Goal: Task Accomplishment & Management: Manage account settings

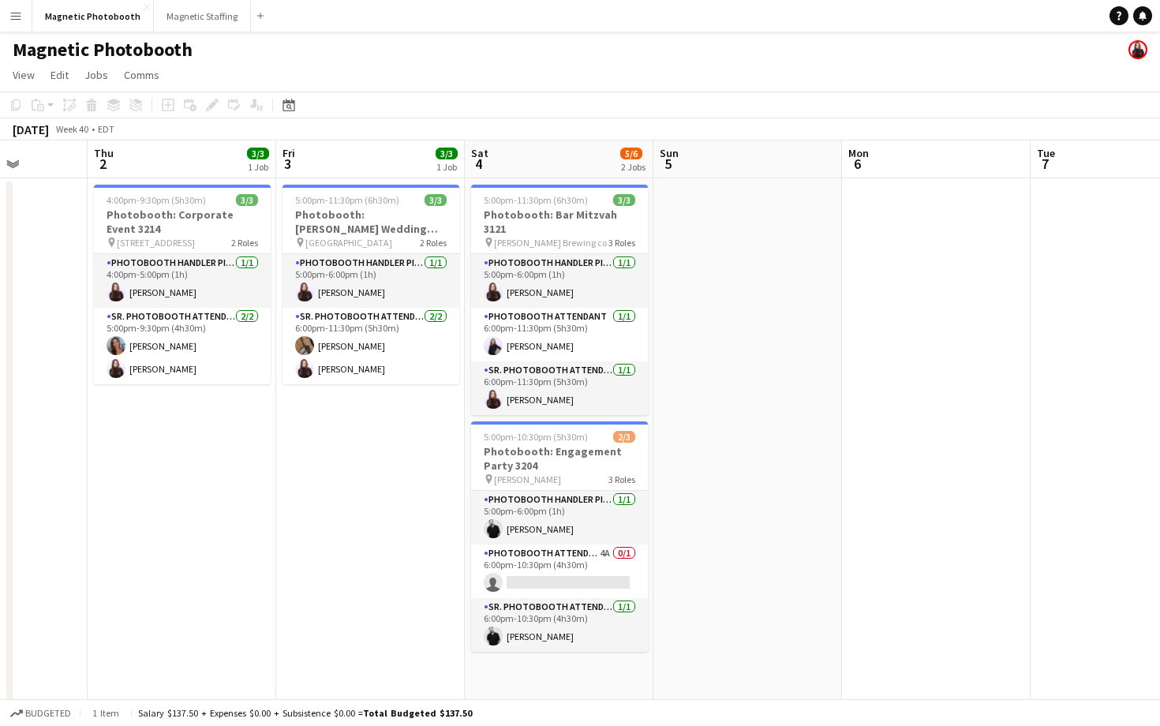
scroll to position [0, 412]
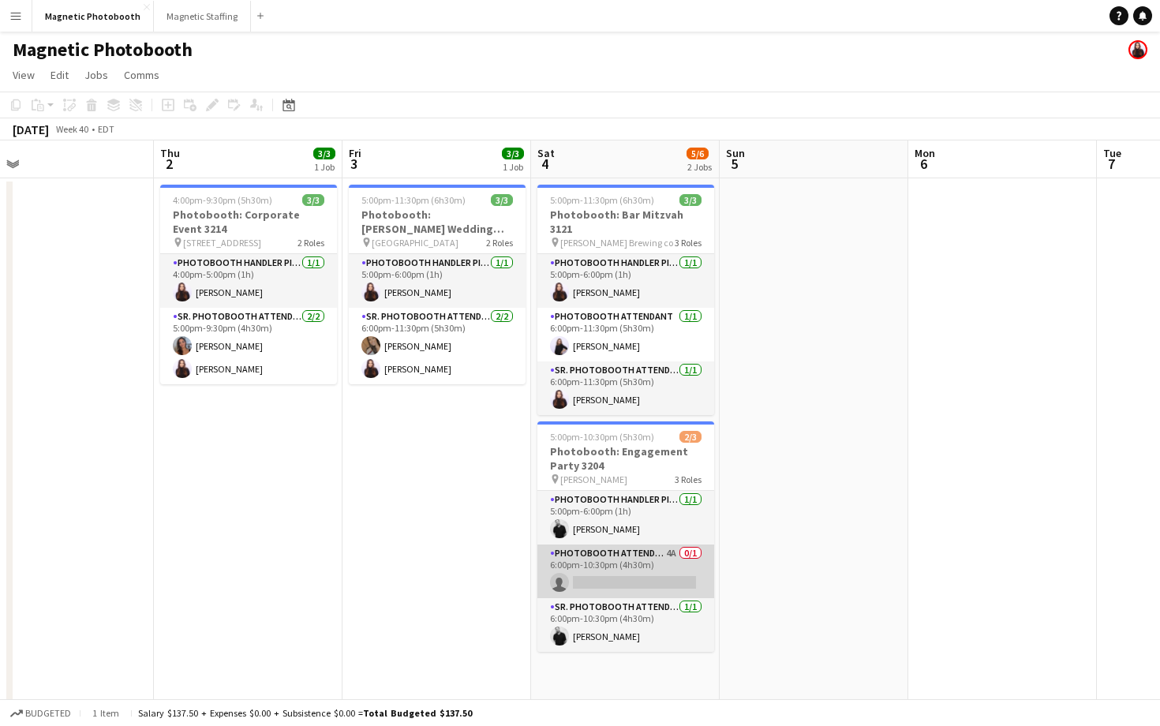
click at [566, 548] on app-card-role "Photobooth Attendant 4A 0/1 6:00pm-10:30pm (4h30m) single-neutral-actions" at bounding box center [625, 571] width 177 height 54
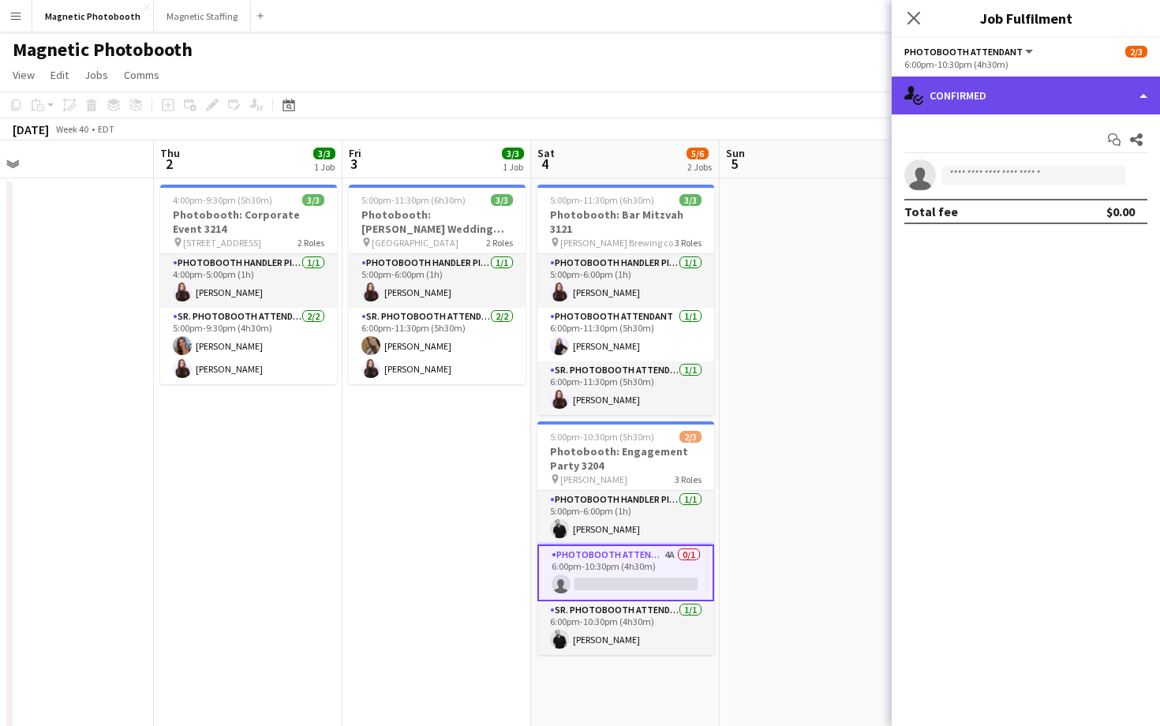
click at [924, 107] on div "single-neutral-actions-check-2 Confirmed" at bounding box center [1026, 96] width 268 height 38
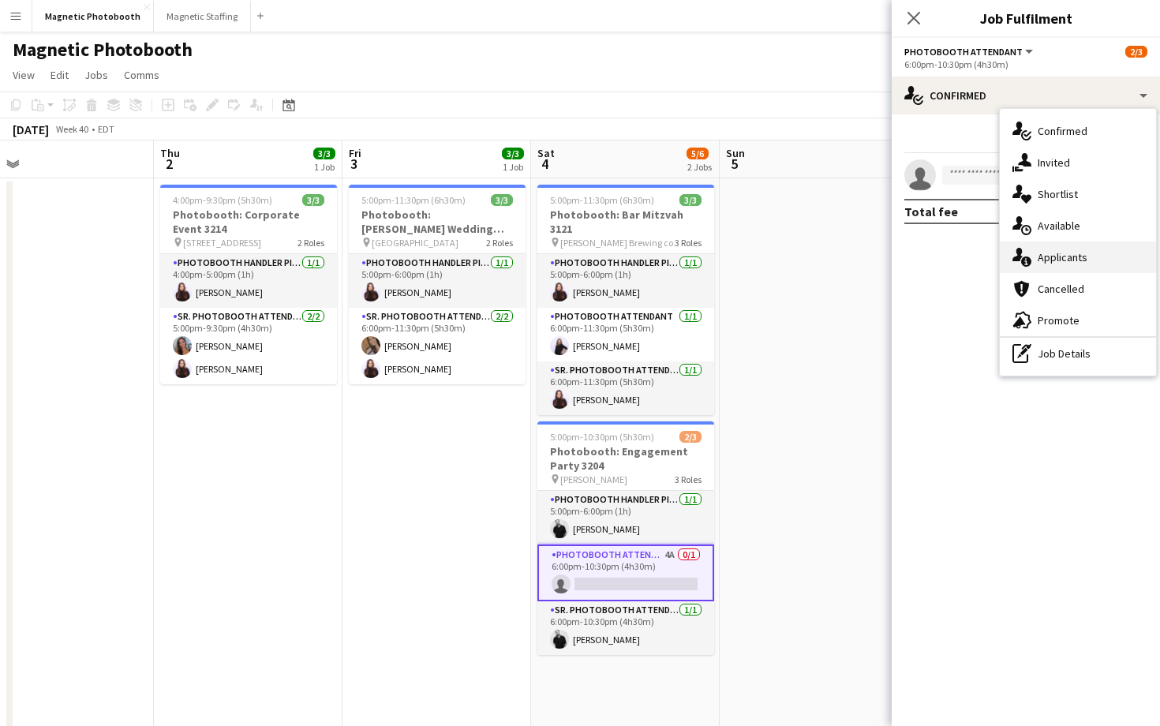
click at [1038, 264] on span "Applicants" at bounding box center [1063, 257] width 50 height 14
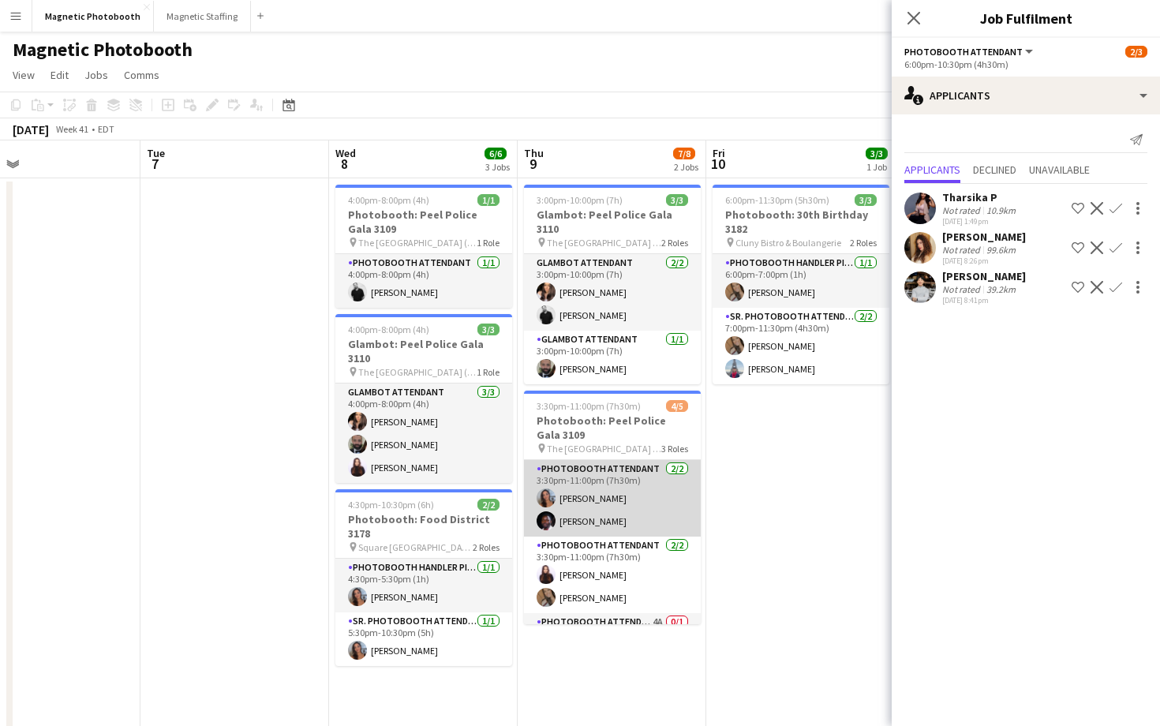
scroll to position [43, 0]
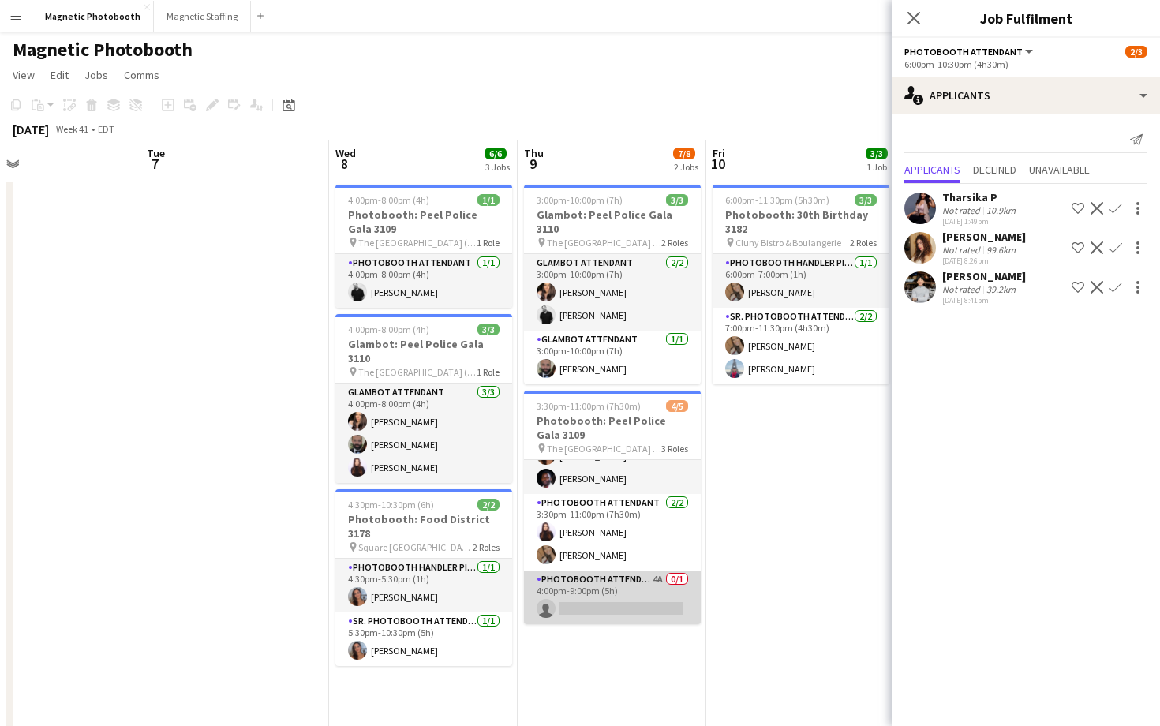
click at [601, 574] on app-card-role "Photobooth Attendant 4A 0/1 4:00pm-9:00pm (5h) single-neutral-actions" at bounding box center [612, 597] width 177 height 54
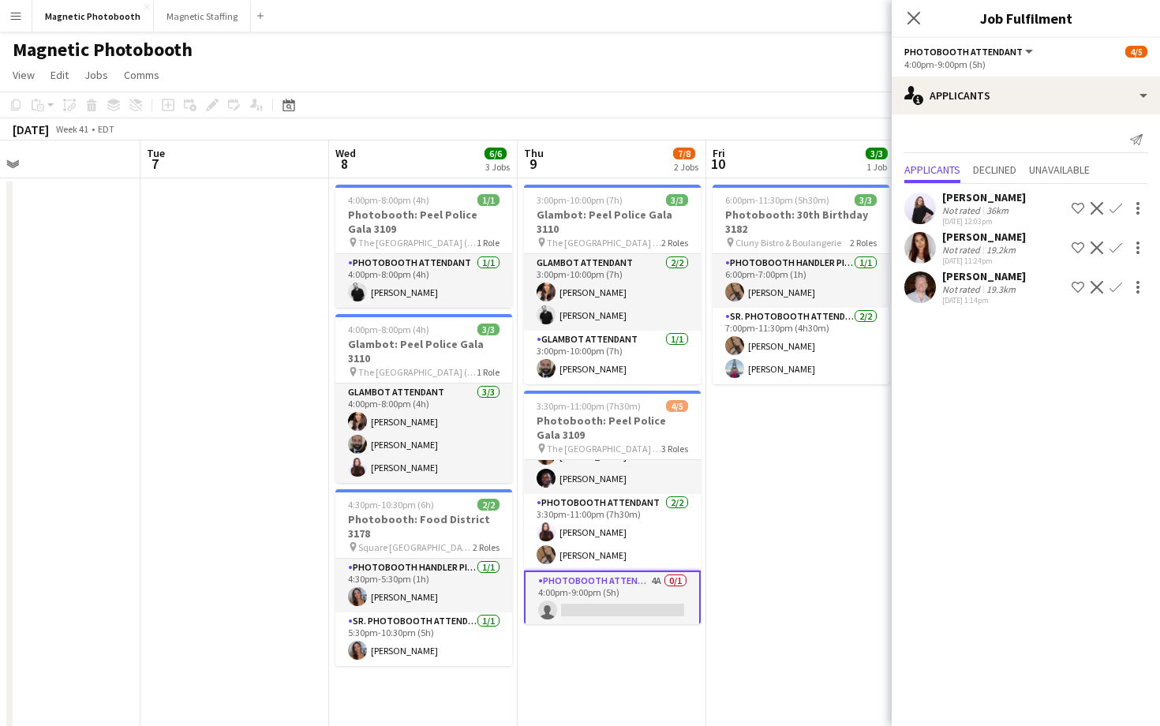
click at [910, 30] on div "Close pop-in" at bounding box center [914, 18] width 44 height 36
click at [910, 17] on icon "Close pop-in" at bounding box center [913, 17] width 15 height 15
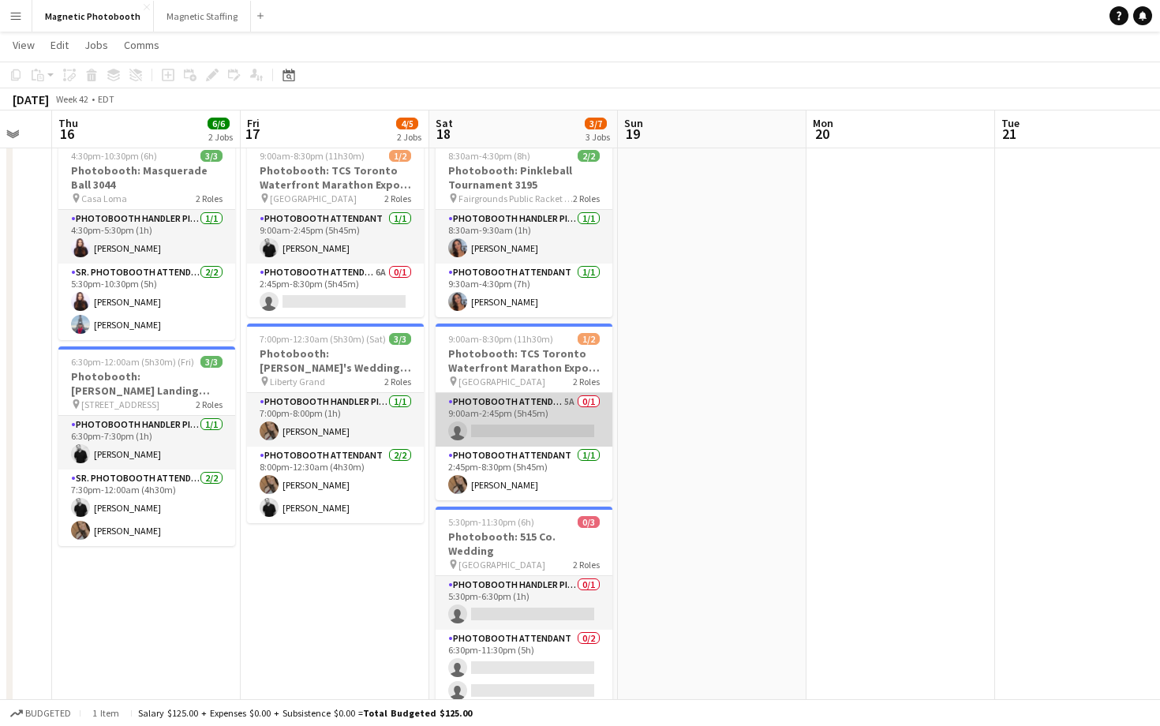
click at [504, 413] on app-card-role "Photobooth Attendant 5A 0/1 9:00am-2:45pm (5h45m) single-neutral-actions" at bounding box center [524, 420] width 177 height 54
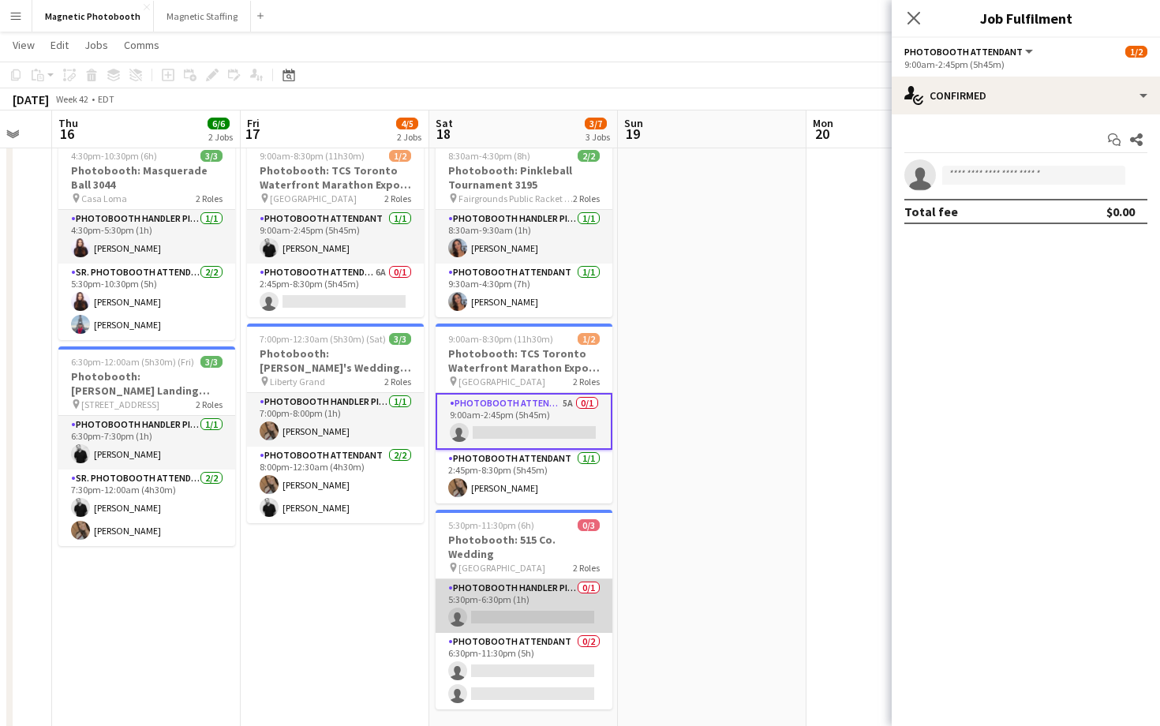
click at [543, 606] on app-card-role "Photobooth Handler Pick-Up/Drop-Off 0/1 5:30pm-6:30pm (1h) single-neutral-actio…" at bounding box center [524, 606] width 177 height 54
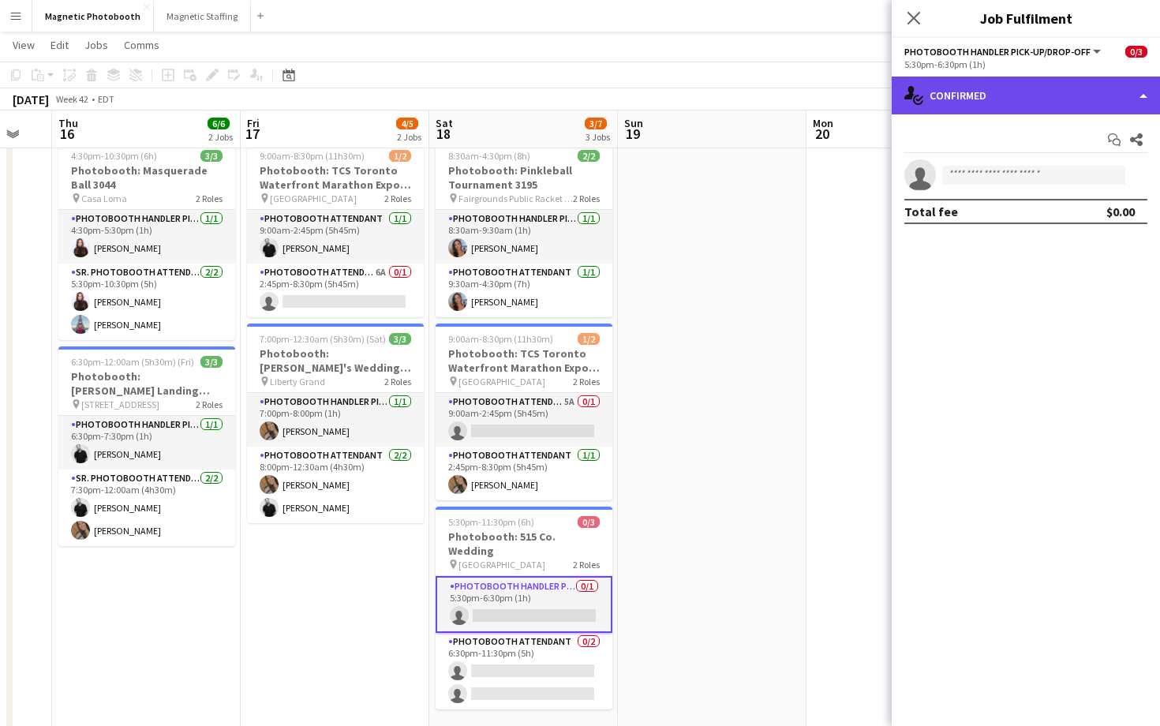
click at [964, 101] on div "single-neutral-actions-check-2 Confirmed" at bounding box center [1026, 96] width 268 height 38
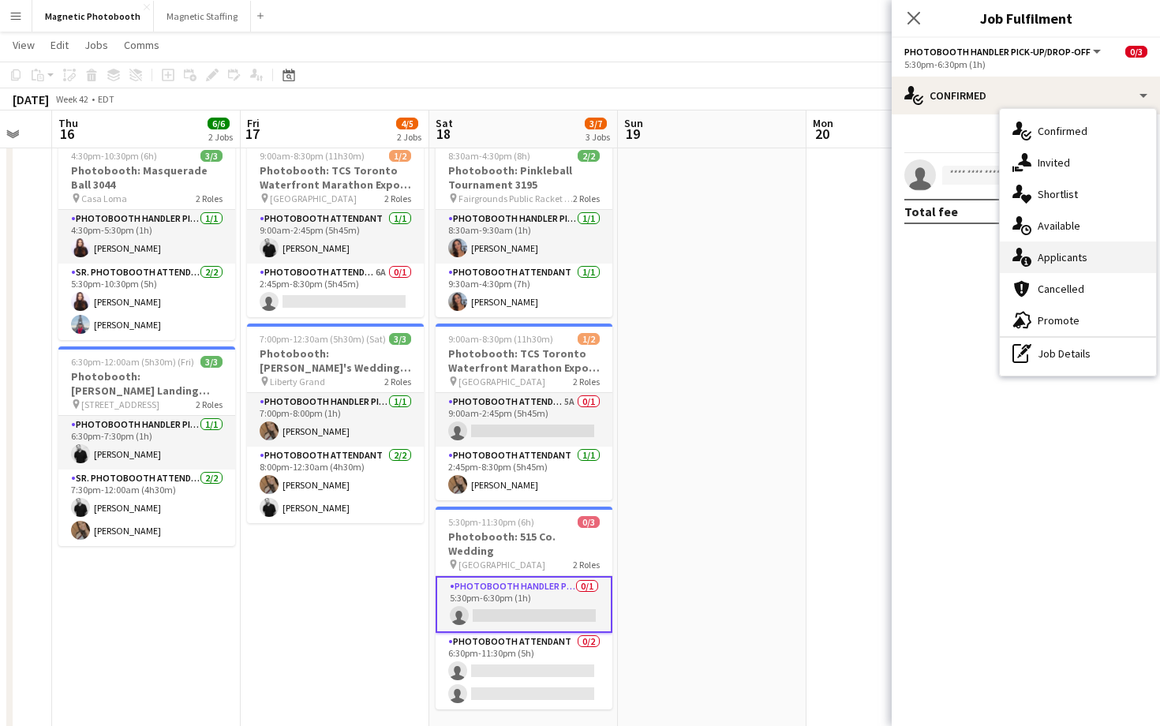
click at [1031, 248] on div "single-neutral-actions-information Applicants" at bounding box center [1078, 257] width 156 height 32
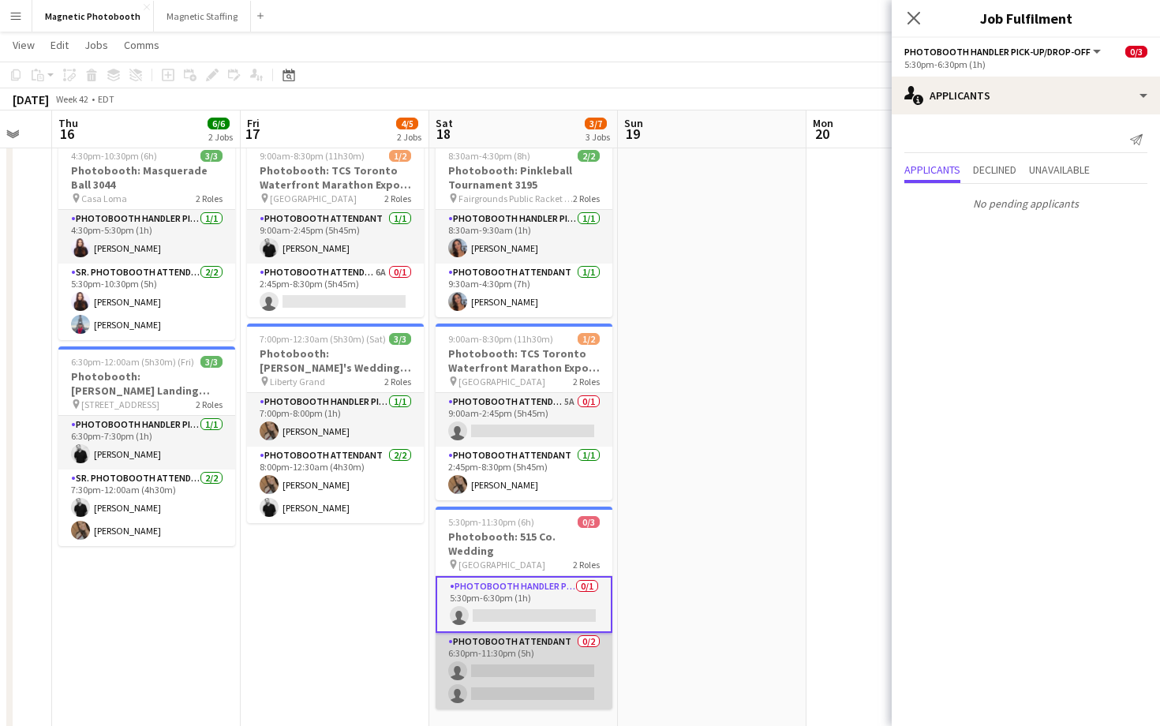
click at [512, 638] on app-card-role "Photobooth Attendant 0/2 6:30pm-11:30pm (5h) single-neutral-actions single-neut…" at bounding box center [524, 671] width 177 height 77
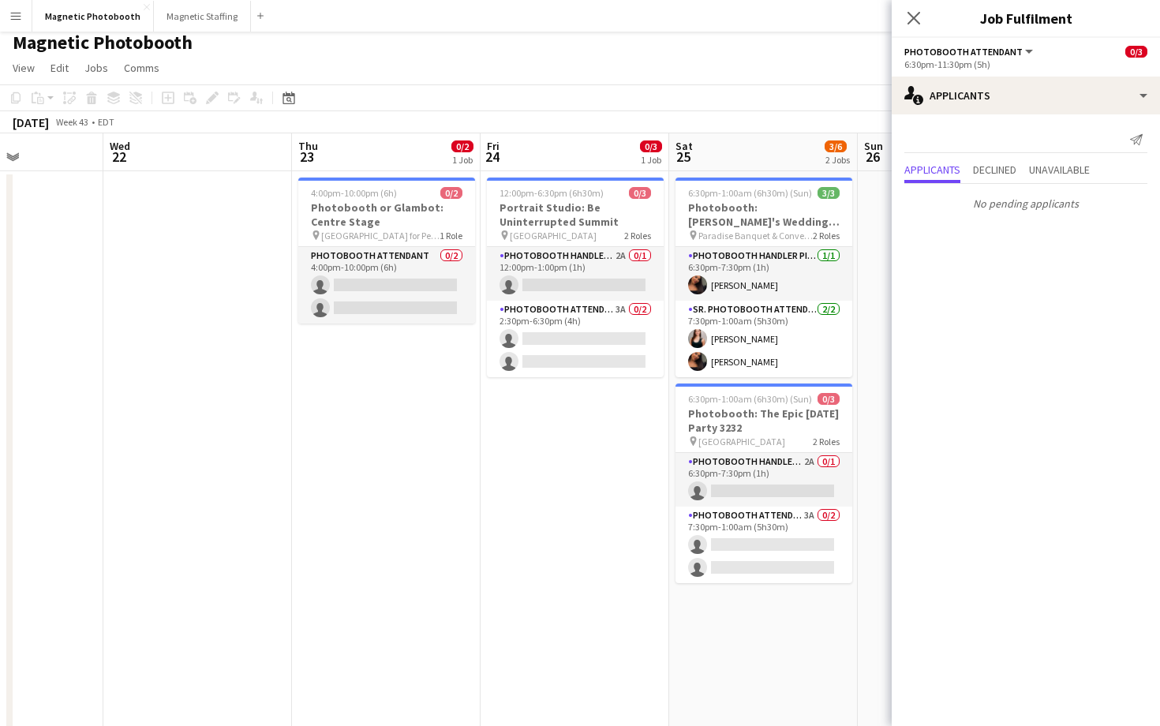
scroll to position [0, 469]
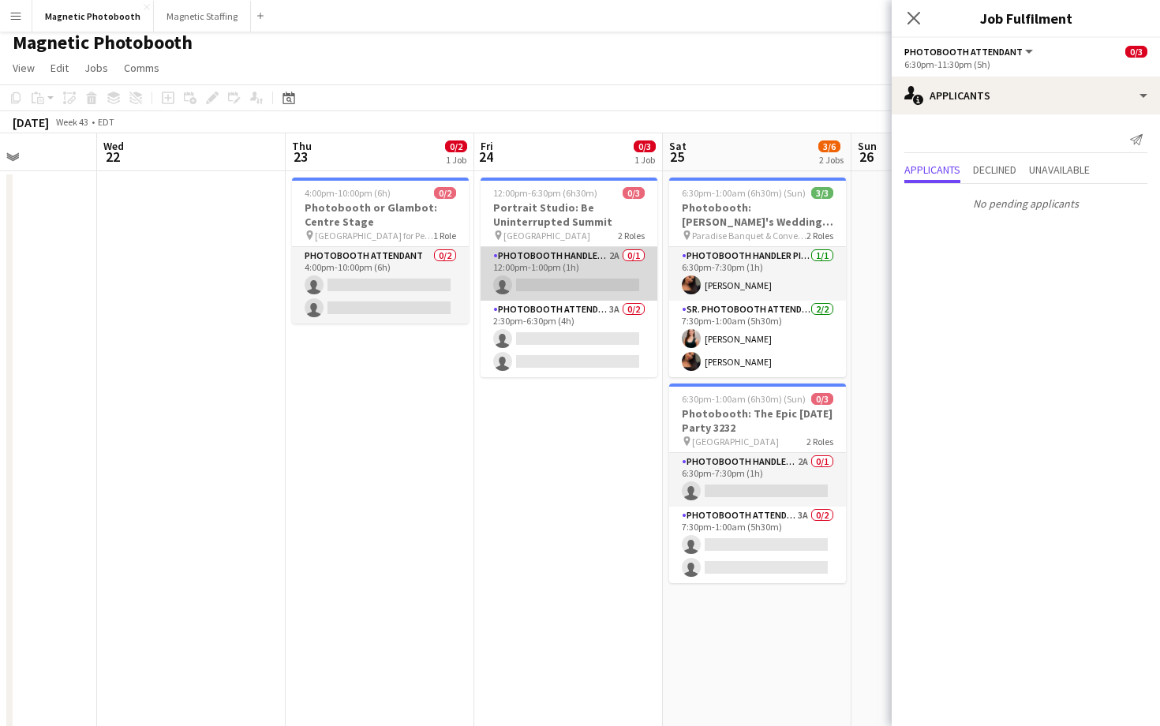
click at [580, 295] on app-card-role "Photobooth Handler Pick-Up/Drop-Off 2A 0/1 12:00pm-1:00pm (1h) single-neutral-a…" at bounding box center [569, 274] width 177 height 54
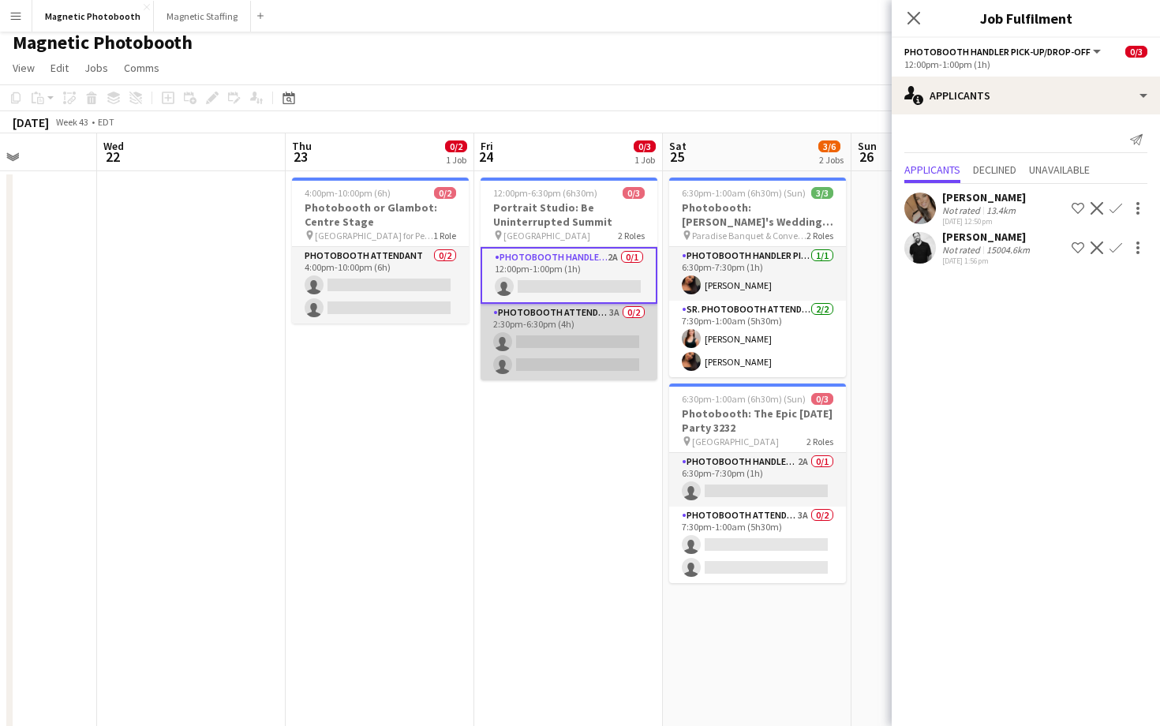
click at [584, 342] on app-card-role "Photobooth Attendant 3A 0/2 2:30pm-6:30pm (4h) single-neutral-actions single-ne…" at bounding box center [569, 342] width 177 height 77
